Goal: Task Accomplishment & Management: Use online tool/utility

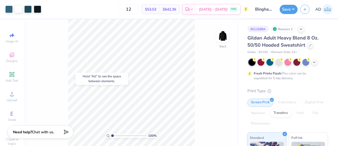
click at [86, 81] on div "Hold “Alt” to see the space between elements." at bounding box center [101, 78] width 53 height 12
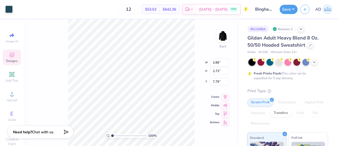
type input "8.47"
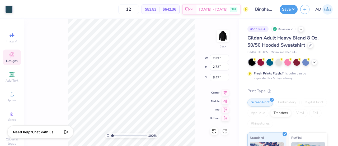
type input "15.00"
type input "7.91"
type input "3.30"
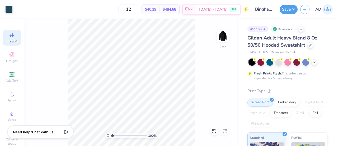
click at [9, 35] on icon at bounding box center [10, 35] width 2 height 3
select select "4"
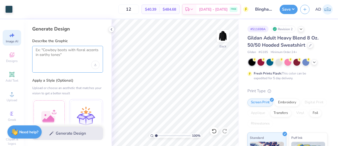
click at [67, 50] on textarea at bounding box center [68, 54] width 64 height 13
type textarea "T"
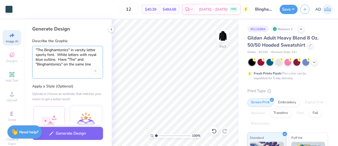
scroll to position [22, 0]
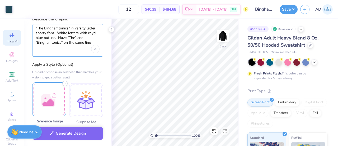
type textarea ""The Binghamtonics" in varsity letter sporty font. White letters with royal blu…"
click at [54, 97] on div at bounding box center [49, 99] width 34 height 34
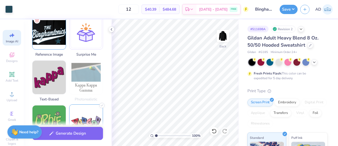
scroll to position [89, 0]
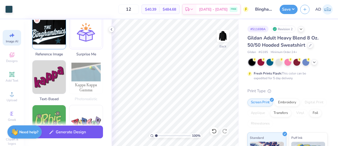
click at [70, 134] on button "Generate Design" at bounding box center [67, 131] width 71 height 13
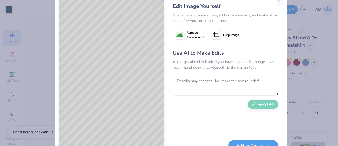
scroll to position [13, 0]
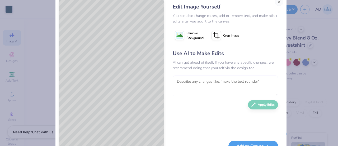
click at [195, 80] on textarea at bounding box center [225, 85] width 105 height 21
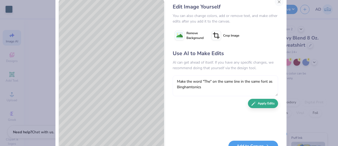
type textarea "Make the word "The" on the same line in the same font as Binghamtonics"
click at [260, 102] on button "Apply Edits" at bounding box center [263, 103] width 30 height 9
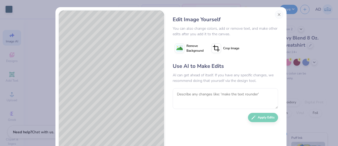
scroll to position [0, 0]
click at [199, 96] on textarea at bounding box center [225, 98] width 105 height 21
type textarea "THE on the same LINE as Binghamtonics"
click at [263, 115] on button "Apply Edits" at bounding box center [263, 115] width 30 height 9
click at [195, 98] on textarea at bounding box center [225, 98] width 105 height 21
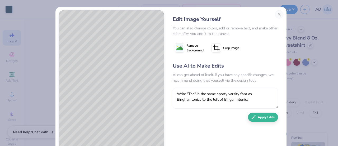
click at [230, 99] on textarea "Write "The" in the same sporty varsity font as Binghamtonics to the left of Bin…" at bounding box center [225, 98] width 105 height 21
type textarea "Write "The" in the same sporty varsity font as Binghamtonics to the left of Bin…"
click at [260, 116] on button "Apply Edits" at bounding box center [263, 115] width 30 height 9
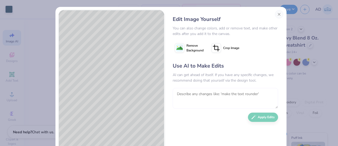
click at [186, 99] on textarea at bounding box center [225, 98] width 105 height 21
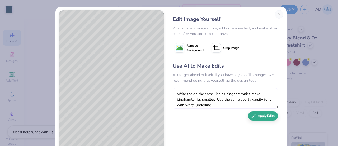
type textarea "Write the on the same line as binghamtonics make binghamtonics smaller. Use the…"
click at [260, 114] on button "Apply Edits" at bounding box center [263, 115] width 30 height 9
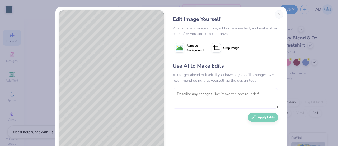
click at [199, 94] on textarea at bounding box center [225, 98] width 105 height 21
click at [202, 96] on textarea "Make the smaller," at bounding box center [225, 98] width 105 height 21
click at [207, 95] on textarea "Make the smaller," at bounding box center [225, 98] width 105 height 21
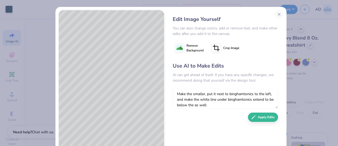
click at [214, 105] on textarea "Make the smaller, put it next to binghamtonics to the left, and make the white …" at bounding box center [225, 98] width 105 height 21
click at [190, 95] on textarea "Make the smaller, put it next to binghamtonics to the left, and make the white …" at bounding box center [225, 98] width 105 height 21
click at [191, 94] on textarea "Make theword the smaller, put it next to binghamtonics to the left, and make th…" at bounding box center [225, 98] width 105 height 21
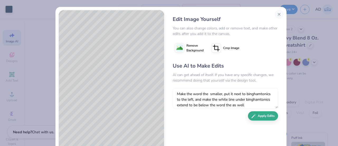
type textarea "Make the word the smaller, put it next to binghamtonics to the left, and make t…"
click at [259, 115] on button "Apply Edits" at bounding box center [263, 115] width 30 height 9
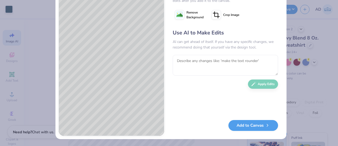
scroll to position [0, 0]
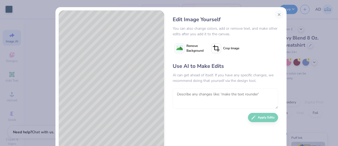
click at [197, 96] on textarea at bounding box center [225, 98] width 105 height 21
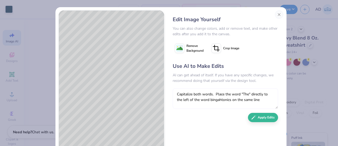
click at [218, 99] on textarea "Capitalize both words. Place the word "The" directly to the left of the word bi…" at bounding box center [225, 98] width 105 height 21
type textarea "Capitalize both words. Place the word "The" directly to the left of the word bi…"
click at [256, 115] on button "Apply Edits" at bounding box center [263, 115] width 30 height 9
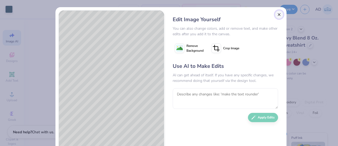
click at [277, 14] on button "Close" at bounding box center [279, 14] width 8 height 8
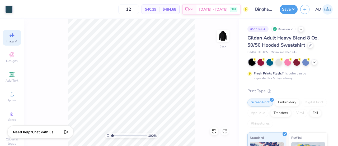
scroll to position [0, 12]
click at [213, 130] on icon at bounding box center [212, 129] width 1 height 1
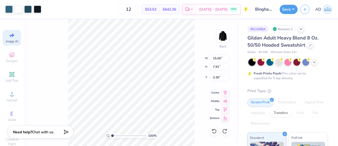
type input "13.24"
type input "6.98"
type input "4.22"
type input "1.25415264518486"
type input "0.58"
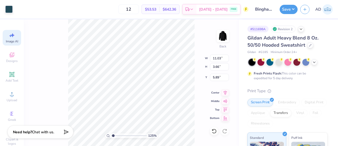
type input "1.09"
type input "6.14"
type input "1.25415264518486"
type input "0.52"
type input "0.98"
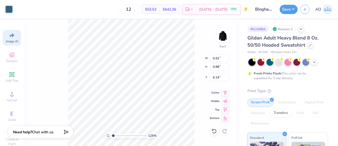
type input "1.25415264518486"
type input "0.40"
type input "0.75"
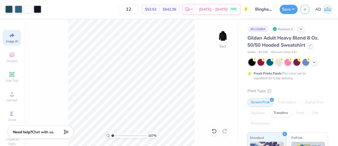
type input "1.0738571809355"
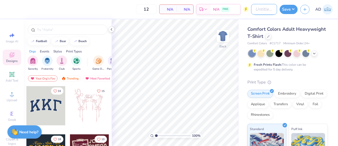
click at [258, 9] on input "Design Title" at bounding box center [264, 9] width 26 height 11
type input "Binghamtonics 2"
click at [271, 38] on div at bounding box center [268, 36] width 6 height 6
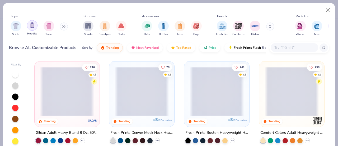
click at [32, 26] on img "filter for Hoodies" at bounding box center [32, 25] width 6 height 6
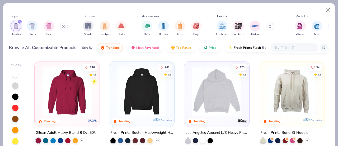
click at [77, 107] on img at bounding box center [67, 91] width 54 height 49
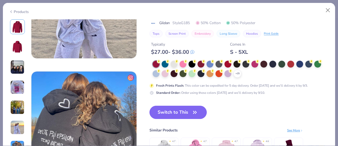
scroll to position [658, 0]
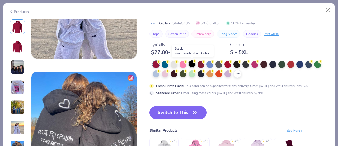
click at [193, 64] on div at bounding box center [192, 63] width 7 height 7
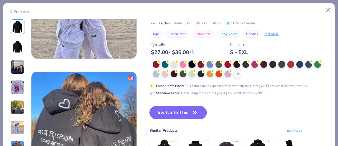
click at [189, 111] on button "Switch to This" at bounding box center [177, 112] width 57 height 13
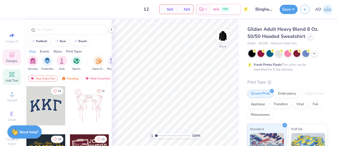
click at [10, 75] on icon at bounding box center [12, 74] width 4 height 4
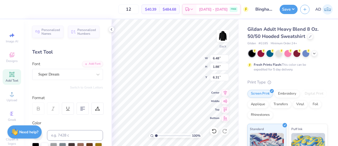
scroll to position [4, 2]
type textarea "The Binghamtonics"
click at [64, 74] on div "Super Dream" at bounding box center [65, 74] width 55 height 8
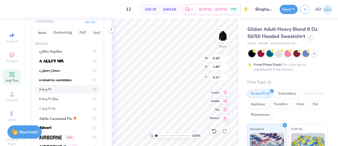
scroll to position [65, 0]
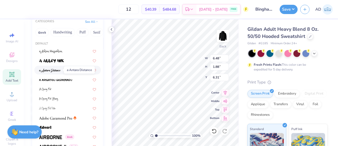
click at [52, 71] on img at bounding box center [50, 70] width 22 height 4
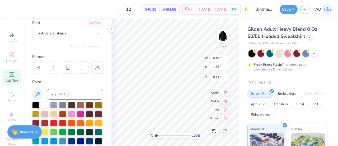
scroll to position [41, 0]
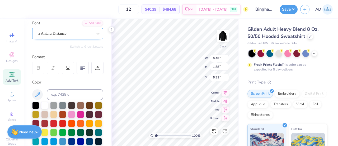
click at [57, 32] on div "a Antara Distance" at bounding box center [65, 33] width 55 height 8
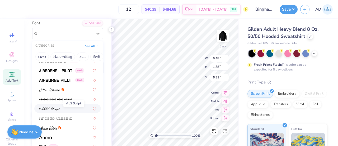
scroll to position [115, 0]
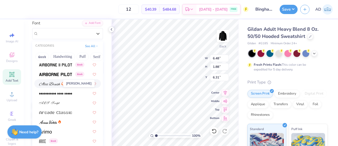
click at [48, 83] on img at bounding box center [49, 84] width 21 height 4
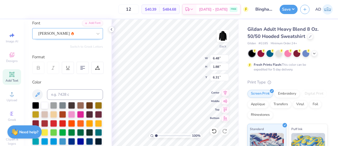
click at [53, 34] on div "[PERSON_NAME]" at bounding box center [65, 33] width 55 height 8
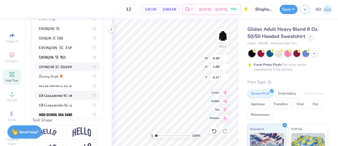
scroll to position [0, 0]
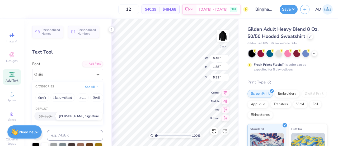
click at [46, 117] on img at bounding box center [46, 116] width 14 height 4
type input "sig"
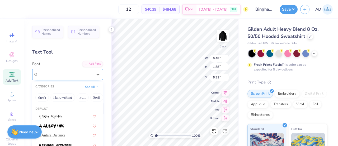
click at [70, 69] on div "[PERSON_NAME] Signature" at bounding box center [67, 74] width 71 height 11
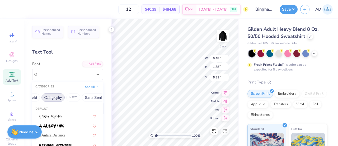
click at [53, 99] on button "Calligraphy" at bounding box center [52, 97] width 23 height 8
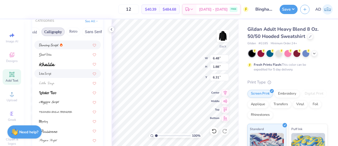
scroll to position [129, 0]
click at [62, 104] on div at bounding box center [67, 102] width 57 height 6
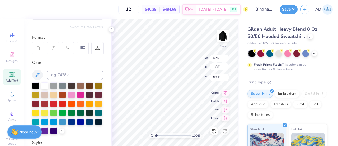
scroll to position [17, 0]
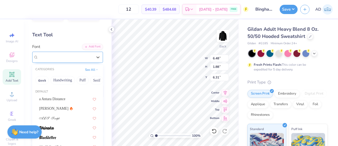
click at [68, 58] on div "[PERSON_NAME] Script" at bounding box center [65, 57] width 55 height 8
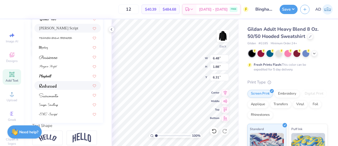
scroll to position [148, 0]
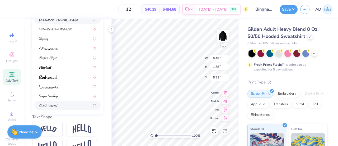
click at [63, 106] on div at bounding box center [67, 105] width 57 height 6
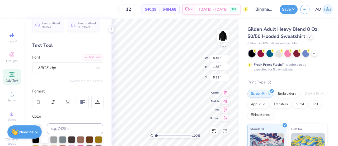
scroll to position [0, 0]
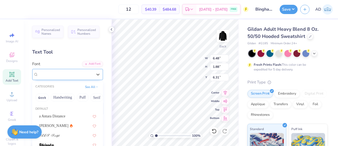
click at [80, 72] on div "SNC Script" at bounding box center [65, 74] width 55 height 8
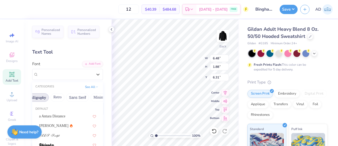
scroll to position [0, 87]
click at [40, 94] on button "Calligraphy" at bounding box center [44, 97] width 23 height 8
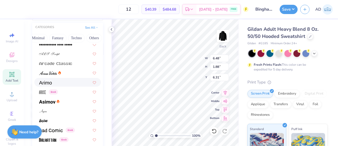
scroll to position [127, 0]
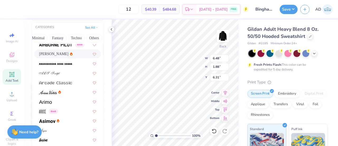
click at [47, 55] on span "[PERSON_NAME]" at bounding box center [53, 54] width 29 height 6
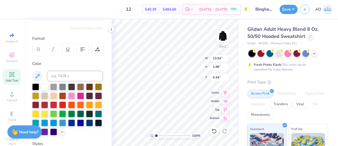
type input "13.54"
type input "1.88"
type input "6.44"
type input "4.53"
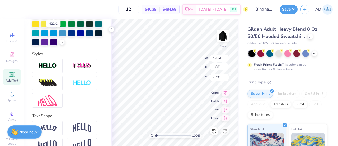
scroll to position [149, 0]
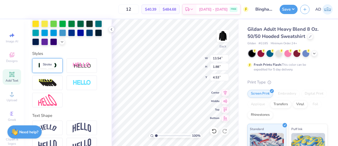
click at [50, 68] on img at bounding box center [47, 65] width 18 height 6
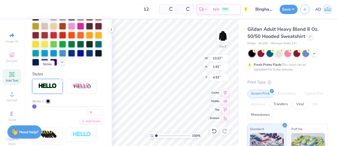
type input "13.57"
type input "1.91"
type input "4.52"
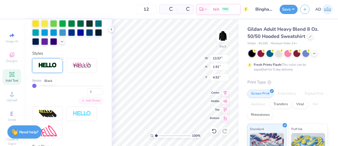
click at [49, 82] on div at bounding box center [47, 80] width 3 height 3
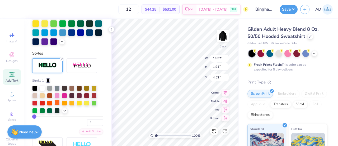
scroll to position [183, 0]
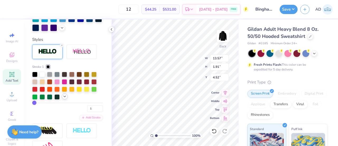
click at [64, 98] on icon at bounding box center [65, 96] width 4 height 4
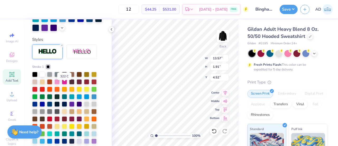
scroll to position [213, 0]
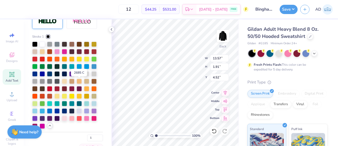
click at [79, 76] on div at bounding box center [79, 73] width 5 height 5
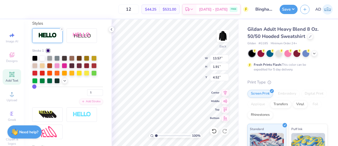
scroll to position [195, 0]
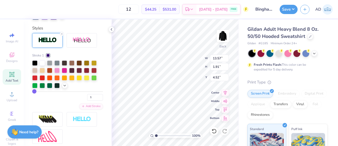
type input "2"
type input "4"
type input "5"
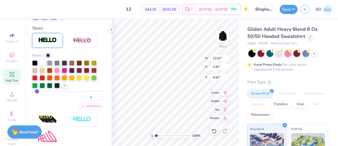
type input "5"
type input "6"
type input "7"
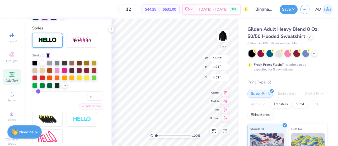
type input "8"
type input "9"
type input "10"
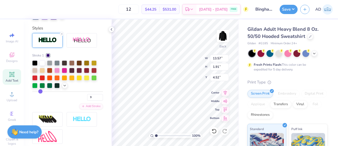
type input "10"
drag, startPoint x: 35, startPoint y: 99, endPoint x: 40, endPoint y: 99, distance: 5.3
type input "10"
click at [40, 92] on input "range" at bounding box center [67, 91] width 71 height 1
type input "13.81"
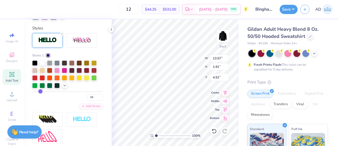
type input "2.15"
type input "4.39"
type input "9"
type input "8"
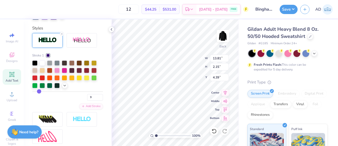
type input "8"
type input "7"
type input "6"
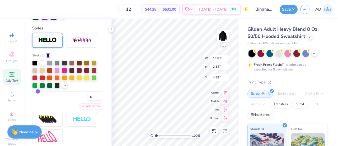
type input "5"
type input "4"
type input "3"
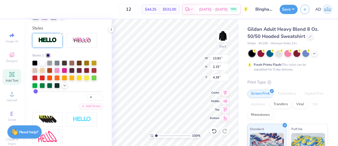
type input "3"
type input "4"
type input "5"
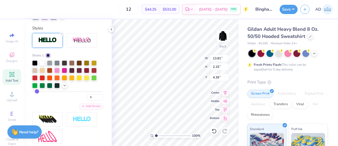
type input "6"
click at [38, 92] on input "range" at bounding box center [67, 91] width 71 height 1
type input "13.70"
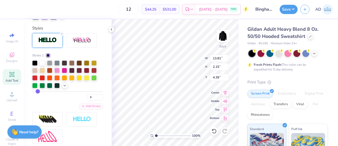
type input "2.04"
type input "4.45"
type input "1.71994353117392"
type input "5"
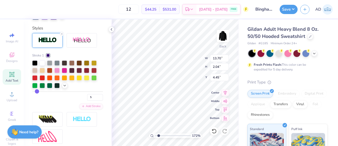
type input "4"
type input "3"
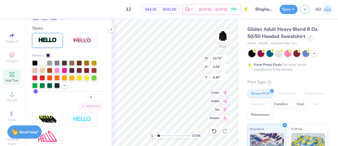
click at [36, 92] on input "range" at bounding box center [67, 91] width 71 height 1
type input "1.71994353117392"
type input "13.62"
type input "1.96"
type input "4.49"
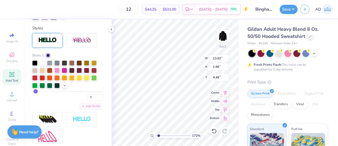
type input "2"
type input "1"
drag, startPoint x: 36, startPoint y: 101, endPoint x: 33, endPoint y: 101, distance: 2.9
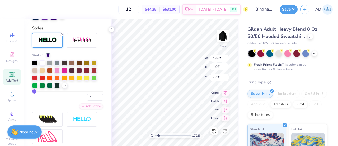
type input "1"
click at [33, 92] on input "range" at bounding box center [67, 91] width 71 height 1
type input "1.71994353117392"
type input "13.57"
type input "1.91"
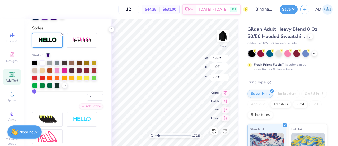
type input "4.52"
click at [106, 58] on div "Personalized Names Personalized Numbers Text Tool Add Font Font [PERSON_NAME] S…" at bounding box center [68, 82] width 88 height 126
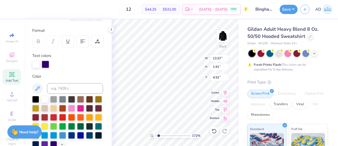
scroll to position [15, 0]
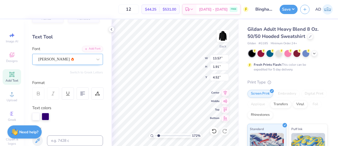
click at [63, 58] on div "[PERSON_NAME]" at bounding box center [65, 59] width 55 height 8
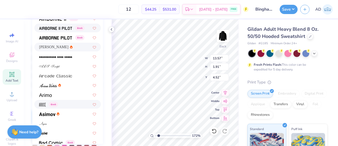
scroll to position [104, 0]
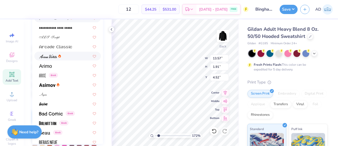
click at [52, 56] on img at bounding box center [48, 56] width 18 height 4
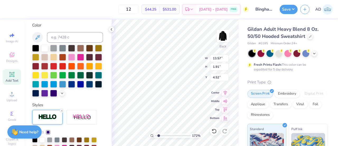
type input "1.71994353117392"
type input "9.90"
type input "1.98"
type input "4.48"
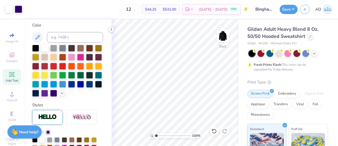
click at [111, 29] on polyline at bounding box center [111, 29] width 1 height 2
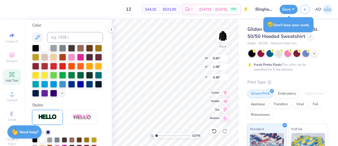
type input "1.07296849125696"
